Goal: Check status: Check status

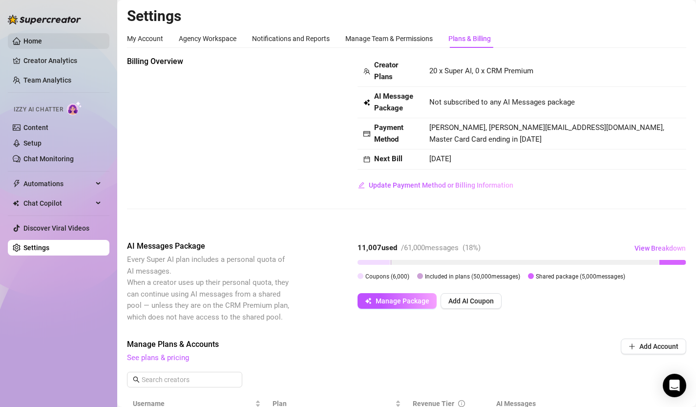
click at [41, 37] on link "Home" at bounding box center [32, 41] width 19 height 8
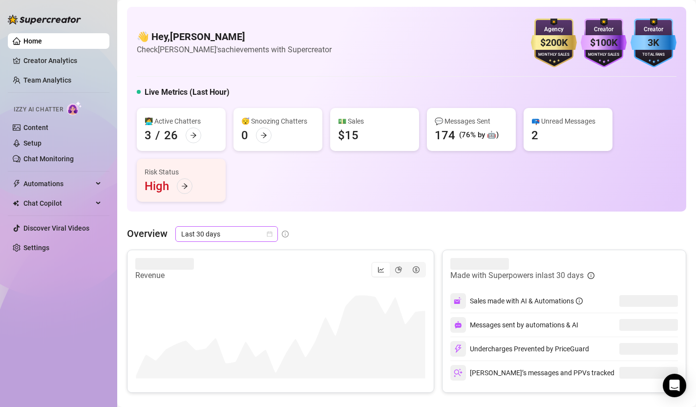
click at [272, 235] on div "Last 30 days" at bounding box center [226, 234] width 103 height 16
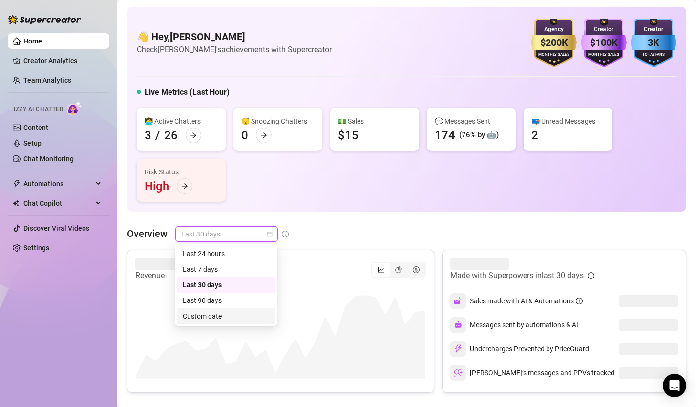
click at [235, 317] on div "Custom date" at bounding box center [226, 315] width 87 height 11
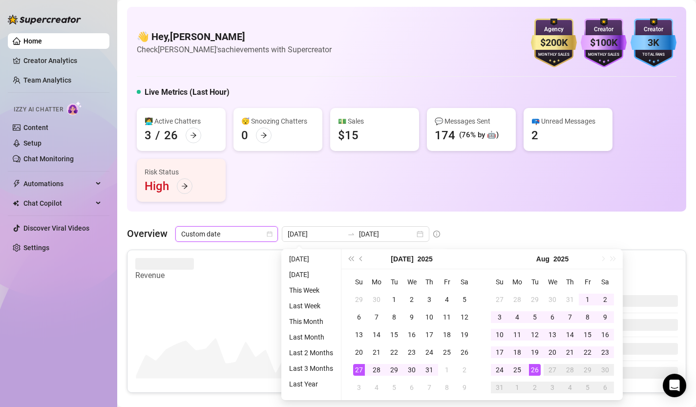
type input "2025-08-26"
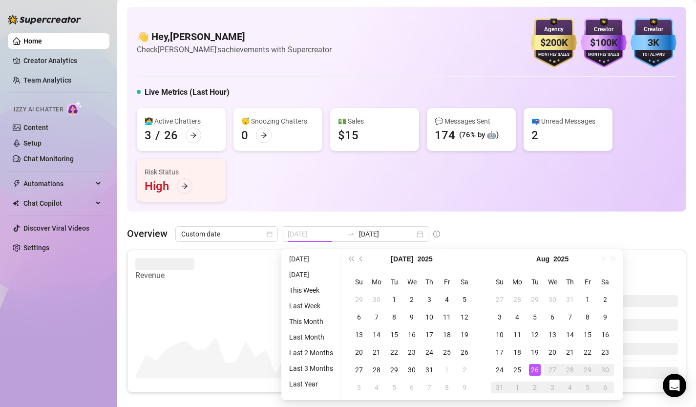
click at [538, 367] on div "26" at bounding box center [535, 370] width 12 height 12
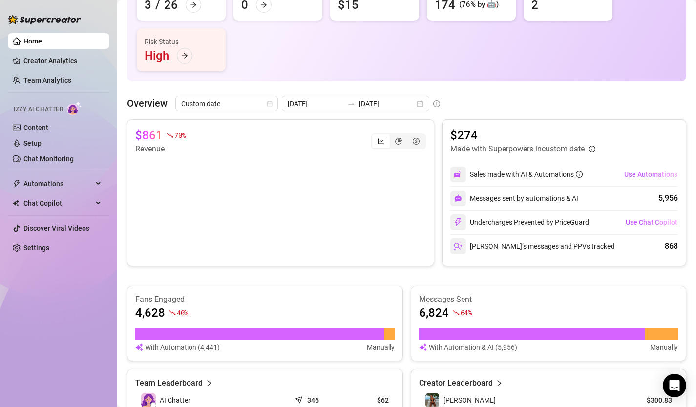
scroll to position [128, 0]
